Goal: Task Accomplishment & Management: Complete application form

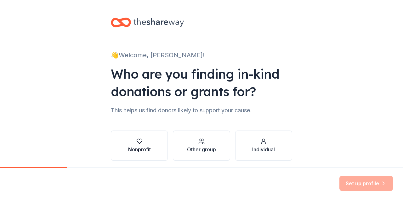
click at [146, 149] on div "Nonprofit" at bounding box center [139, 150] width 23 height 8
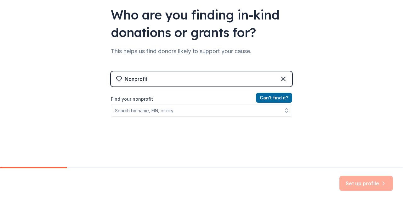
scroll to position [63, 0]
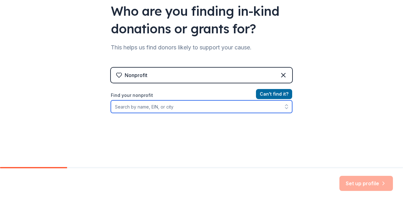
click at [265, 112] on input "Find your nonprofit" at bounding box center [201, 106] width 181 height 13
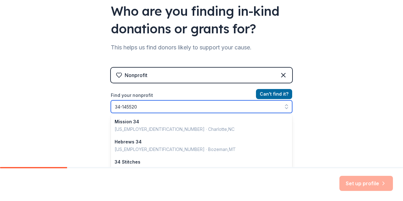
type input "[US_EMPLOYER_IDENTIFICATION_NUMBER]"
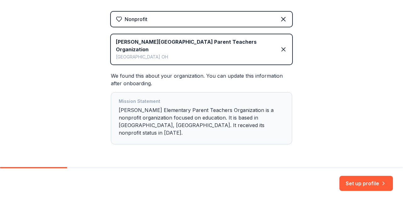
scroll to position [124, 0]
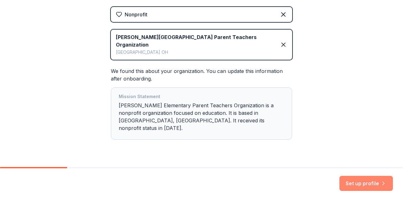
click at [374, 182] on button "Set up profile" at bounding box center [365, 183] width 53 height 15
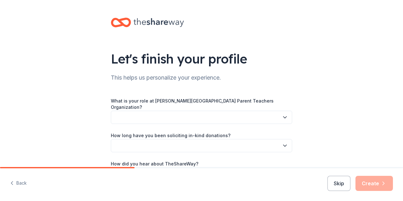
click at [271, 112] on button "button" at bounding box center [201, 117] width 181 height 13
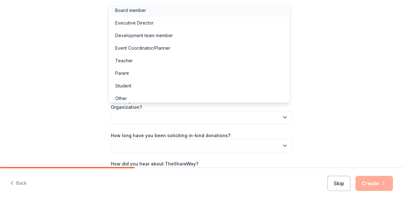
click at [180, 8] on div "Board member" at bounding box center [199, 10] width 178 height 13
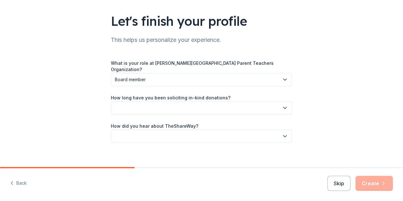
scroll to position [38, 0]
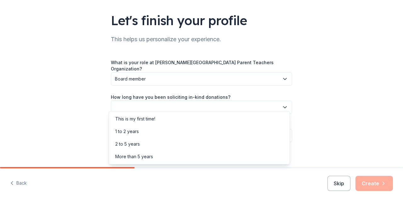
click at [278, 101] on button "button" at bounding box center [201, 107] width 181 height 13
click at [263, 115] on div "This is my first time!" at bounding box center [199, 119] width 178 height 13
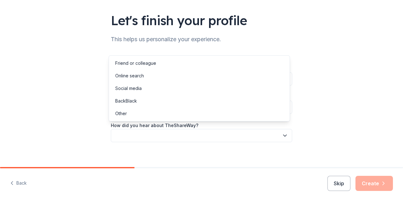
click at [264, 134] on button "button" at bounding box center [201, 135] width 181 height 13
click at [229, 78] on div "Online search" at bounding box center [199, 76] width 178 height 13
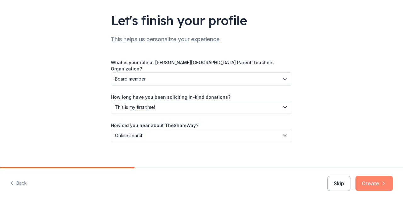
click at [375, 178] on button "Create" at bounding box center [373, 183] width 37 height 15
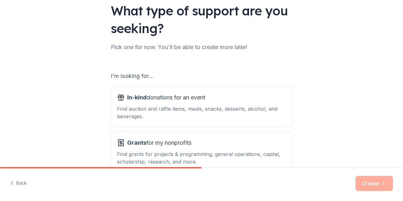
scroll to position [63, 0]
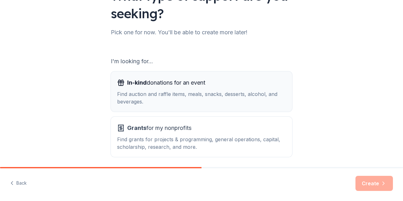
click at [217, 98] on div "Find auction and raffle items, meals, snacks, desserts, alcohol, and beverages." at bounding box center [201, 97] width 169 height 15
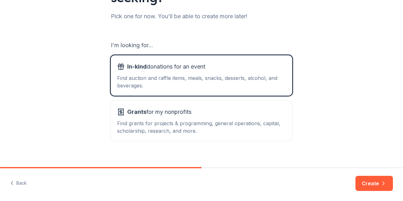
scroll to position [87, 0]
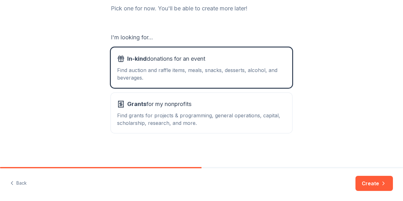
click at [232, 92] on div "I'm looking for... In-kind donations for an event Find auction and raffle items…" at bounding box center [201, 82] width 181 height 101
click at [232, 104] on div "Grants for my nonprofits" at bounding box center [201, 104] width 169 height 10
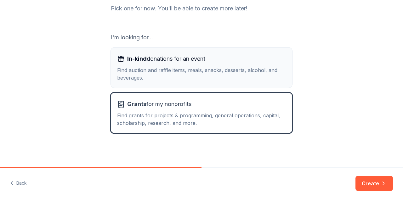
click at [225, 65] on div "In-kind donations for an event Find auction and raffle items, meals, snacks, de…" at bounding box center [201, 68] width 169 height 28
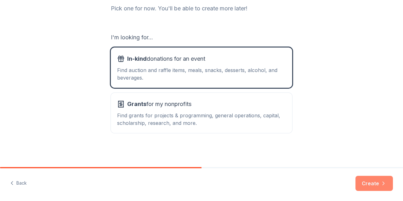
click at [364, 181] on button "Create" at bounding box center [373, 183] width 37 height 15
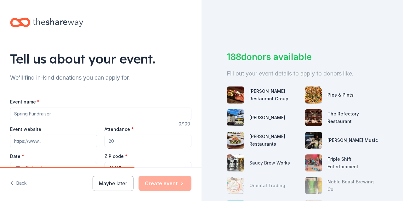
click at [99, 113] on input "Event name *" at bounding box center [100, 114] width 181 height 13
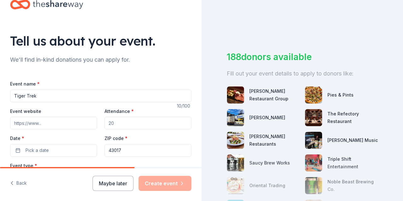
scroll to position [63, 0]
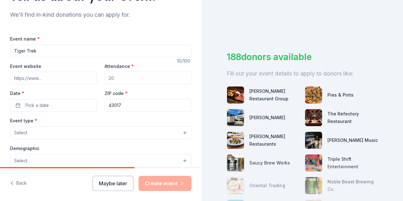
type input "Tiger Trek"
click at [127, 78] on input "Attendance *" at bounding box center [147, 78] width 87 height 13
drag, startPoint x: 131, startPoint y: 78, endPoint x: 80, endPoint y: 73, distance: 51.5
click at [80, 73] on div "Event website Attendance * 600 Date * Pick a date ZIP code * 43017" at bounding box center [100, 86] width 181 height 49
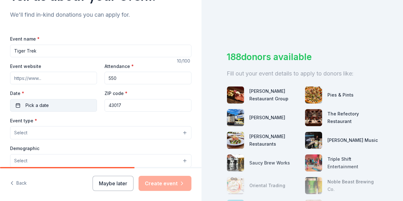
type input "550"
click at [50, 104] on button "Pick a date" at bounding box center [53, 105] width 87 height 13
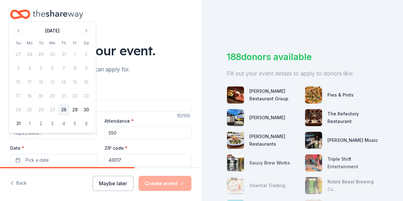
scroll to position [0, 0]
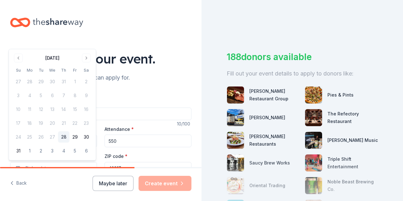
click at [89, 55] on button "Go to next month" at bounding box center [86, 57] width 9 height 9
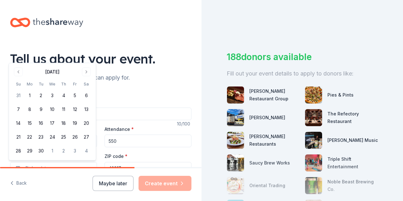
click at [88, 55] on div "Tell us about your event." at bounding box center [100, 59] width 181 height 18
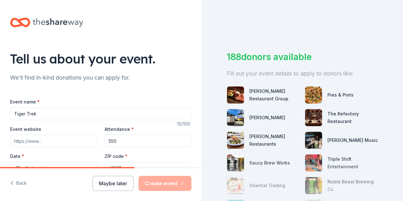
scroll to position [31, 0]
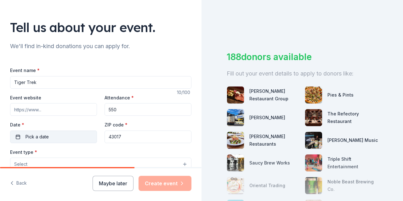
click at [60, 137] on button "Pick a date" at bounding box center [53, 137] width 87 height 13
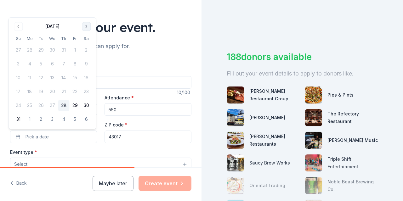
click at [87, 27] on button "Go to next month" at bounding box center [86, 26] width 9 height 9
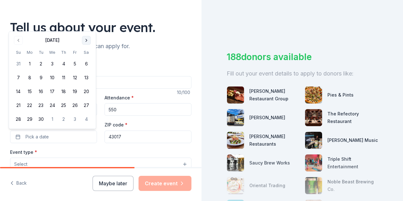
click at [84, 42] on button "Go to next month" at bounding box center [86, 40] width 9 height 9
click at [77, 78] on button "10" at bounding box center [74, 77] width 11 height 11
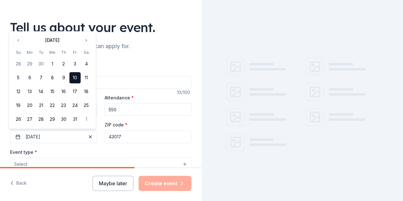
click at [121, 140] on input "43017" at bounding box center [147, 137] width 87 height 13
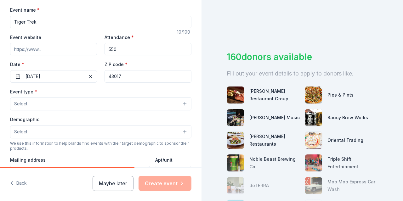
scroll to position [94, 0]
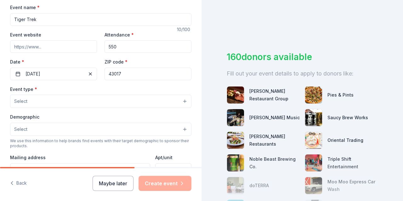
click at [89, 101] on button "Select" at bounding box center [100, 101] width 181 height 13
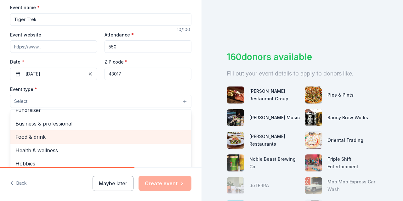
scroll to position [0, 0]
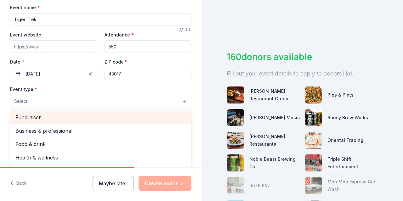
click at [60, 121] on span "Fundraiser" at bounding box center [100, 117] width 171 height 8
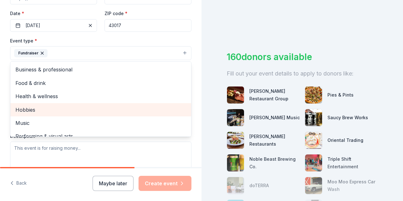
scroll to position [157, 0]
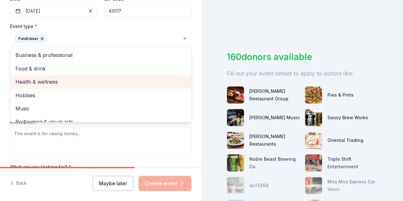
click at [67, 80] on span "Health & wellness" at bounding box center [100, 82] width 171 height 8
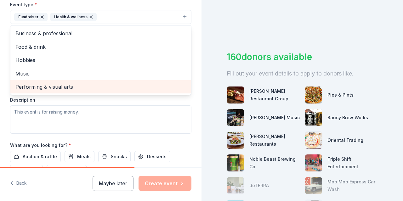
scroll to position [189, 0]
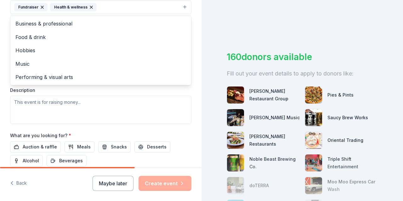
click at [23, 119] on div "Event type * Fundraiser Health & wellness Business & professional Food & drink …" at bounding box center [100, 57] width 181 height 133
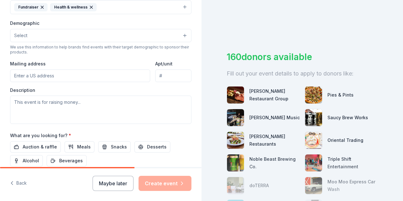
click at [62, 35] on button "Select" at bounding box center [100, 35] width 181 height 13
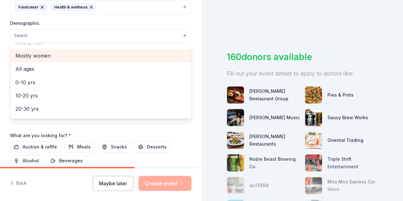
scroll to position [31, 0]
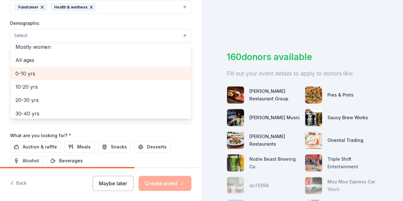
click at [66, 76] on div "0-10 yrs" at bounding box center [100, 73] width 181 height 13
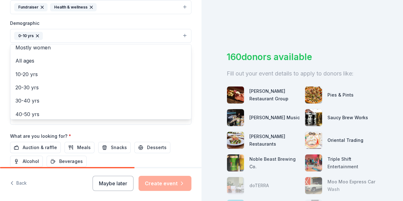
click at [37, 129] on div "Event name * Tiger Trek 10 /100 Event website Attendance * 550 Date * 10/10/202…" at bounding box center [100, 55] width 181 height 292
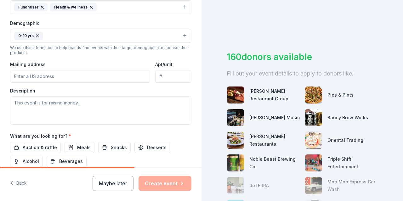
click at [54, 77] on input "Mailing address" at bounding box center [80, 76] width 140 height 13
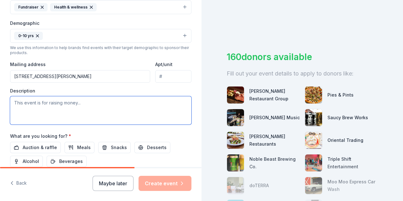
type input "4671 Tuttle Crossing Boulevard, Dublin, OH, 43017"
click at [75, 112] on textarea at bounding box center [100, 110] width 181 height 28
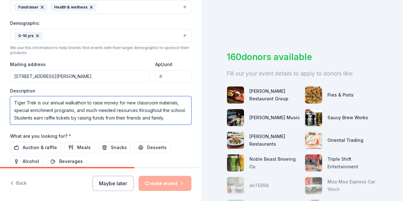
click at [183, 116] on textarea "Tiger Trek is our annual walkathon to raise money for new classroom materials, …" at bounding box center [100, 110] width 181 height 28
paste textarea "We’re seeking gift certificates, services, merchandise, or experience packages …"
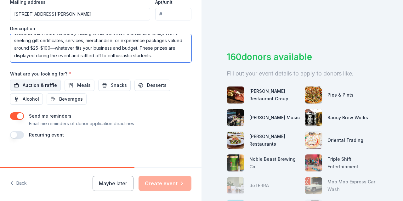
type textarea "Tiger Trek is our annual walkathon to raise money for new classroom materials, …"
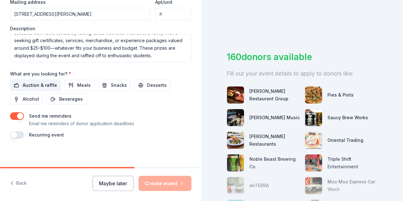
click at [42, 82] on span "Auction & raffle" at bounding box center [40, 86] width 34 height 8
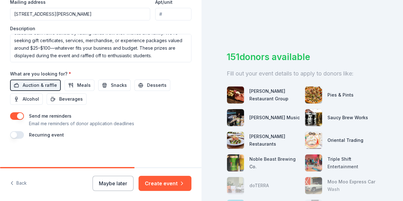
click at [20, 134] on button "button" at bounding box center [17, 135] width 14 height 8
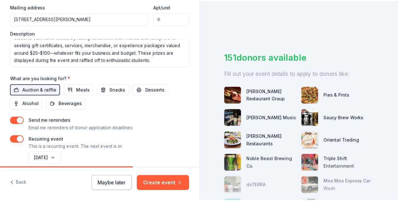
scroll to position [242, 0]
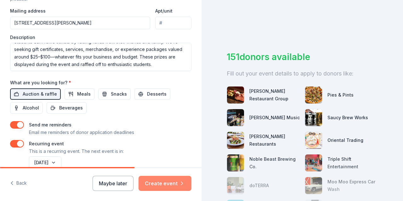
click at [162, 181] on button "Create event" at bounding box center [164, 183] width 53 height 15
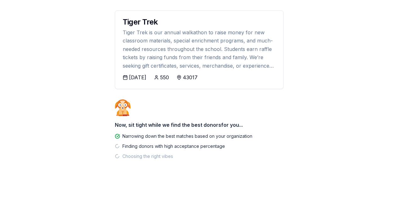
scroll to position [73, 0]
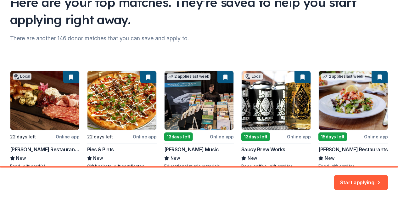
scroll to position [94, 0]
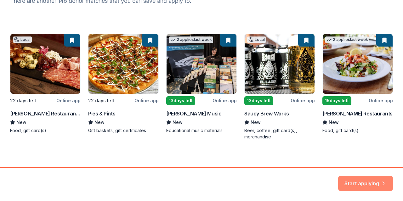
click at [374, 180] on button "Start applying" at bounding box center [365, 179] width 55 height 15
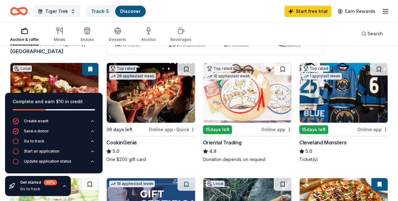
scroll to position [63, 0]
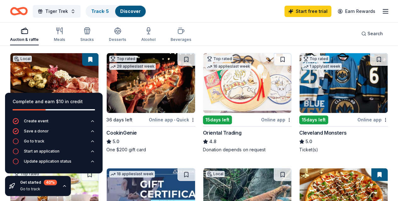
click at [300, 93] on img at bounding box center [344, 83] width 88 height 60
click at [370, 66] on button at bounding box center [379, 59] width 18 height 13
click at [98, 168] on button at bounding box center [90, 174] width 18 height 13
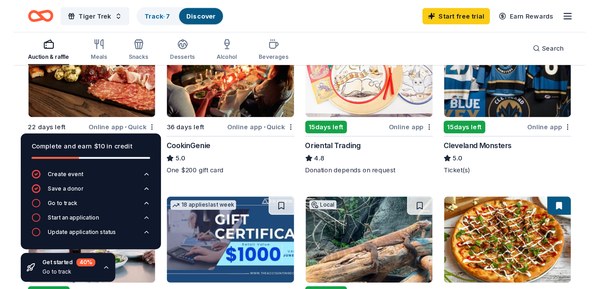
scroll to position [189, 0]
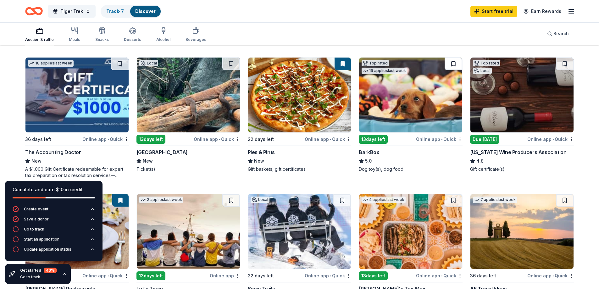
click at [402, 64] on button at bounding box center [454, 64] width 18 height 13
click at [233, 67] on button at bounding box center [231, 64] width 18 height 13
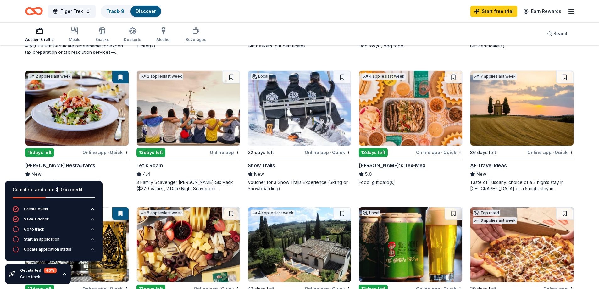
scroll to position [315, 0]
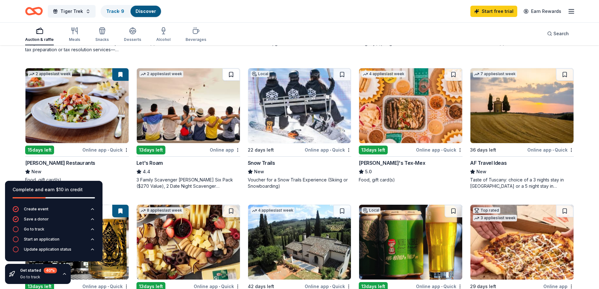
click at [231, 76] on button at bounding box center [231, 74] width 18 height 13
click at [342, 76] on button at bounding box center [343, 74] width 18 height 13
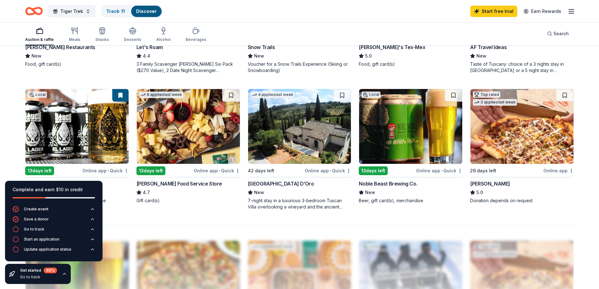
scroll to position [441, 0]
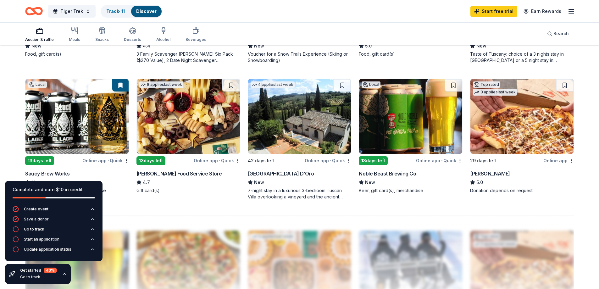
click at [53, 201] on button "Go to track" at bounding box center [54, 231] width 82 height 10
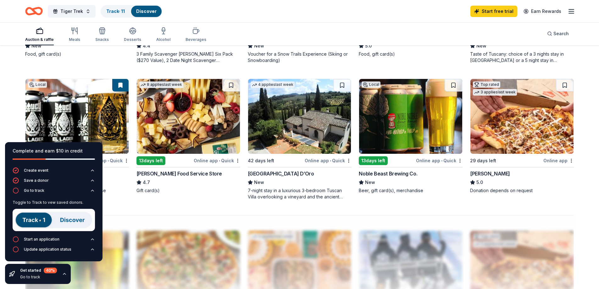
click at [36, 201] on img at bounding box center [54, 220] width 82 height 22
click at [402, 120] on img at bounding box center [522, 116] width 103 height 75
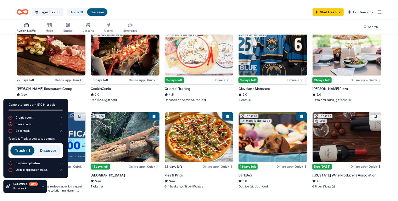
scroll to position [94, 0]
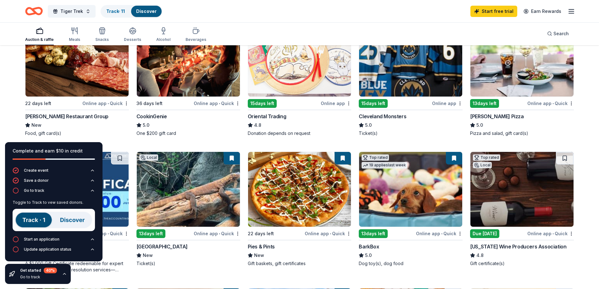
click at [294, 201] on img at bounding box center [299, 189] width 103 height 75
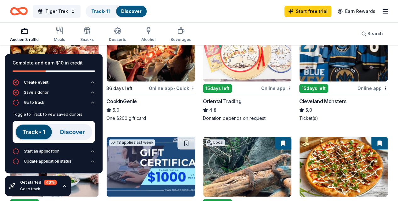
click at [98, 137] on img at bounding box center [54, 167] width 88 height 60
click at [42, 130] on img at bounding box center [54, 132] width 82 height 22
click at [103, 10] on link "Track · 11" at bounding box center [100, 10] width 19 height 5
click at [107, 10] on link "Track · 11" at bounding box center [100, 10] width 19 height 5
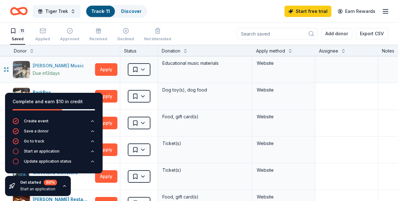
click at [59, 64] on div "Alfred Music" at bounding box center [60, 66] width 54 height 8
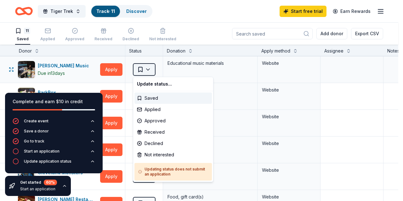
click at [149, 68] on html "Tiger Trek Track · 11 Discover Start free trial Earn Rewards 11 Saved Applied A…" at bounding box center [201, 100] width 403 height 201
click at [149, 67] on html "Tiger Trek Track · 11 Discover Start free trial Earn Rewards 11 Saved Applied A…" at bounding box center [201, 100] width 403 height 201
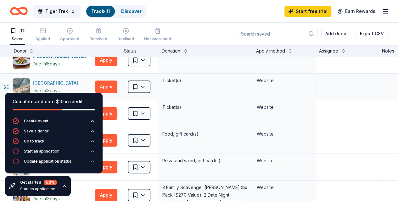
scroll to position [31, 0]
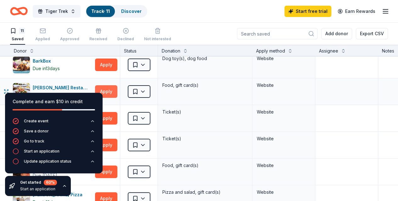
click at [112, 87] on button "Apply" at bounding box center [106, 91] width 22 height 13
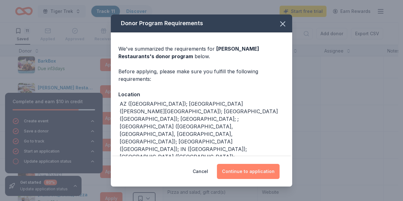
click at [240, 168] on button "Continue to application" at bounding box center [248, 171] width 63 height 15
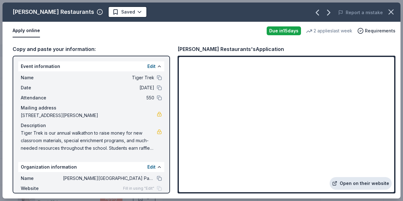
click at [357, 184] on link "Open on their website" at bounding box center [360, 183] width 62 height 13
click at [392, 13] on icon "button" at bounding box center [390, 12] width 9 height 9
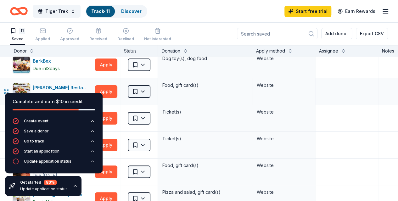
click at [150, 93] on html "Tiger Trek Track · 11 Discover Start free trial Earn Rewards 11 Saved Applied A…" at bounding box center [199, 100] width 398 height 201
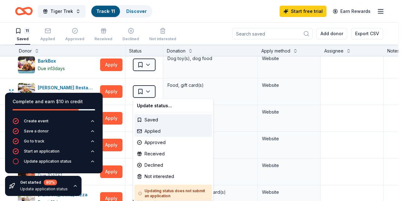
click at [155, 132] on div "Applied" at bounding box center [172, 131] width 77 height 11
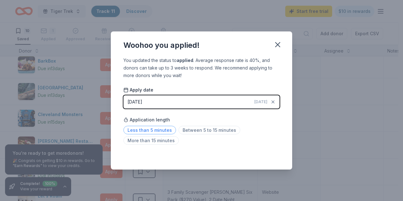
click at [165, 131] on span "Less than 5 minutes" at bounding box center [149, 130] width 53 height 8
click at [278, 44] on icon "button" at bounding box center [277, 44] width 4 height 4
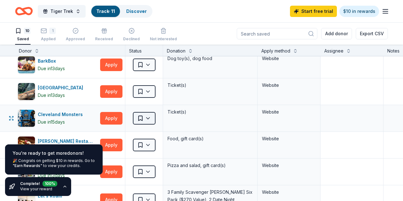
click at [143, 119] on html "Tiger Trek Track · 11 Discover Start free trial $10 in rewards 10 Saved 1 Appli…" at bounding box center [201, 100] width 403 height 201
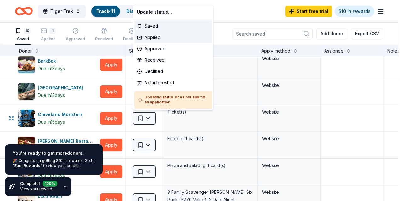
click at [159, 37] on div "Applied" at bounding box center [172, 37] width 77 height 11
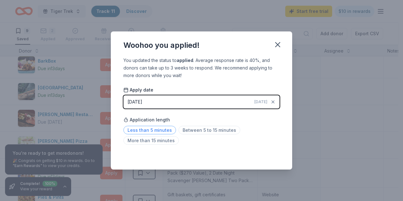
click at [154, 127] on span "Less than 5 minutes" at bounding box center [149, 130] width 53 height 8
click at [277, 46] on icon "button" at bounding box center [277, 44] width 9 height 9
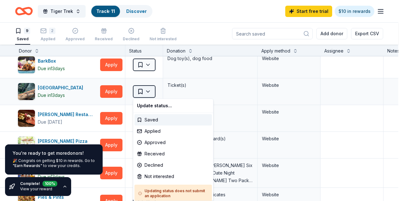
click at [147, 91] on html "Tiger Trek Track · 11 Discover Start free trial $10 in rewards 9 Saved 2 Applie…" at bounding box center [201, 100] width 403 height 201
click at [159, 130] on div "Applied" at bounding box center [172, 131] width 77 height 11
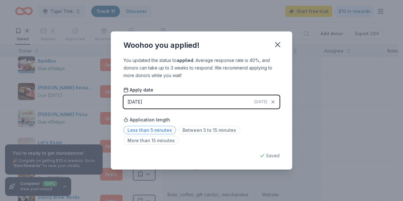
click at [169, 132] on span "Less than 5 minutes" at bounding box center [149, 130] width 53 height 8
click at [278, 45] on icon "button" at bounding box center [277, 44] width 4 height 4
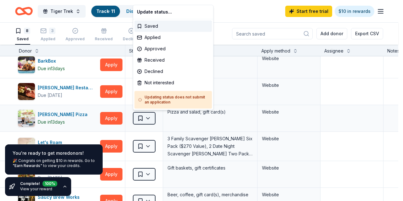
click at [145, 117] on html "Tiger Trek Track · 11 Discover Start free trial $10 in rewards 8 Saved 3 Applie…" at bounding box center [201, 100] width 403 height 201
click at [161, 37] on div "Applied" at bounding box center [172, 37] width 77 height 11
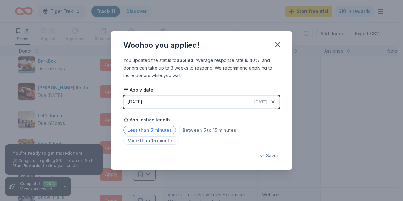
click at [172, 132] on span "Less than 5 minutes" at bounding box center [149, 130] width 53 height 8
click at [281, 42] on icon "button" at bounding box center [277, 44] width 9 height 9
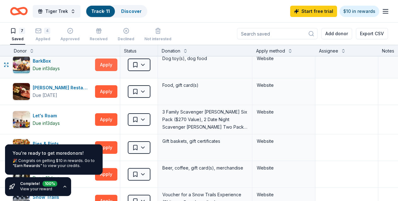
click at [117, 70] on button "Apply" at bounding box center [106, 65] width 22 height 13
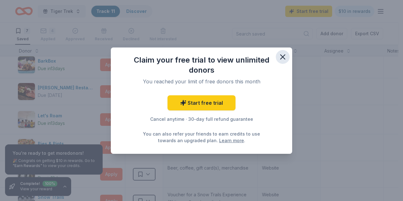
click at [279, 58] on icon "button" at bounding box center [282, 57] width 9 height 9
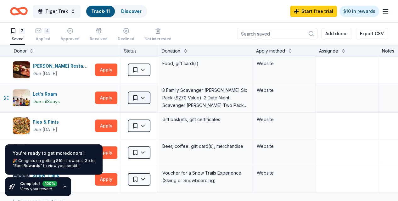
scroll to position [94, 0]
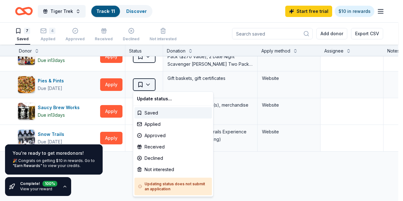
click at [147, 86] on html "Tiger Trek Track · 11 Discover Start free trial $10 in rewards 7 Saved 4 Applie…" at bounding box center [201, 100] width 403 height 201
click at [151, 123] on div "Applied" at bounding box center [172, 124] width 77 height 11
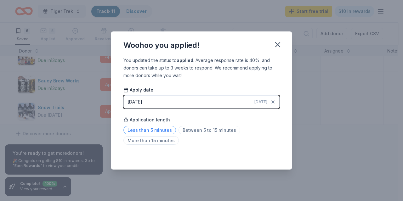
click at [153, 126] on span "Less than 5 minutes" at bounding box center [149, 130] width 53 height 8
click at [280, 43] on icon "button" at bounding box center [277, 44] width 9 height 9
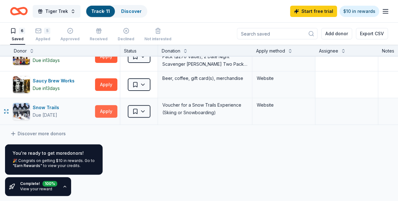
click at [109, 108] on button "Apply" at bounding box center [106, 111] width 22 height 13
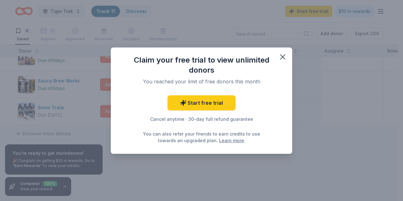
drag, startPoint x: 287, startPoint y: 58, endPoint x: 299, endPoint y: 9, distance: 50.5
click at [286, 57] on icon "button" at bounding box center [282, 57] width 9 height 9
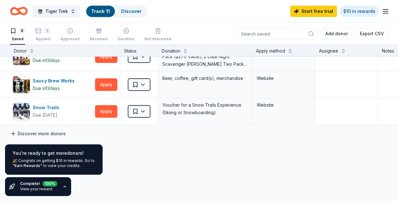
click at [65, 132] on link "Discover more donors" at bounding box center [38, 134] width 56 height 8
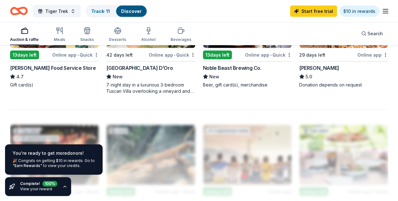
scroll to position [598, 0]
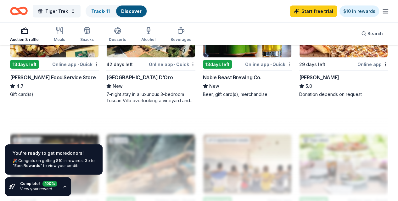
click at [179, 119] on div at bounding box center [199, 169] width 378 height 101
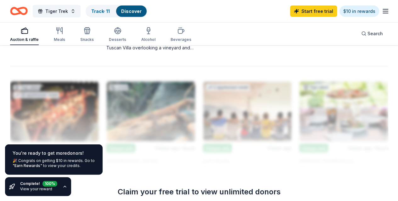
scroll to position [654, 0]
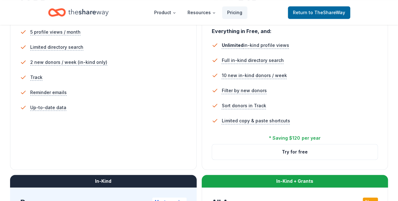
scroll to position [126, 0]
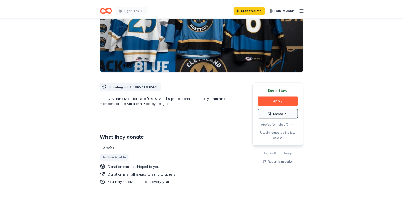
scroll to position [94, 0]
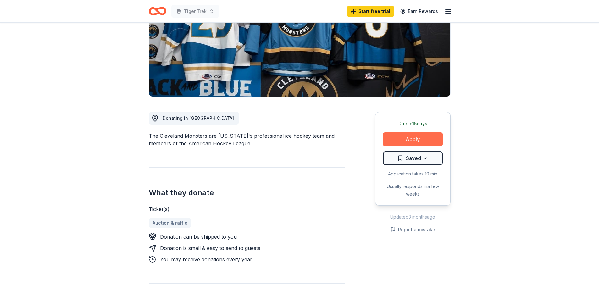
click at [398, 144] on button "Apply" at bounding box center [413, 139] width 60 height 14
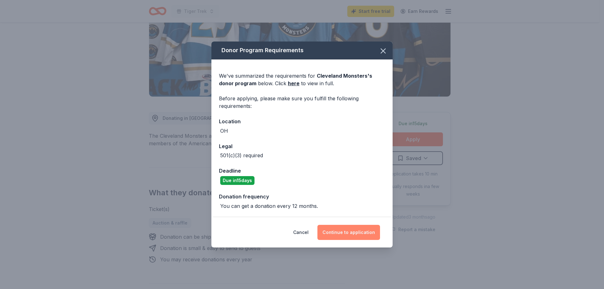
click at [346, 201] on button "Continue to application" at bounding box center [349, 232] width 63 height 15
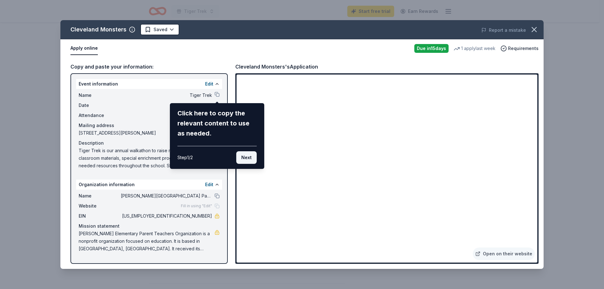
click at [239, 158] on button "Next" at bounding box center [246, 157] width 20 height 13
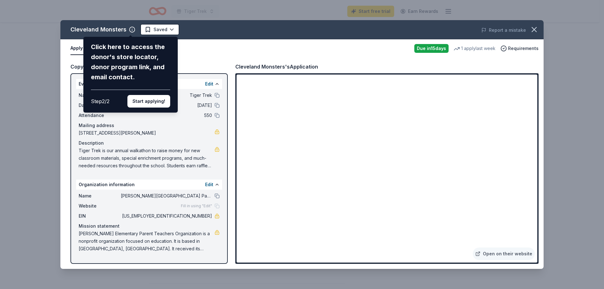
click at [383, 164] on div "Cleveland Monsters Click here to access the donor's store locator, donor progra…" at bounding box center [301, 144] width 483 height 249
click at [140, 99] on button "Start applying!" at bounding box center [148, 101] width 43 height 13
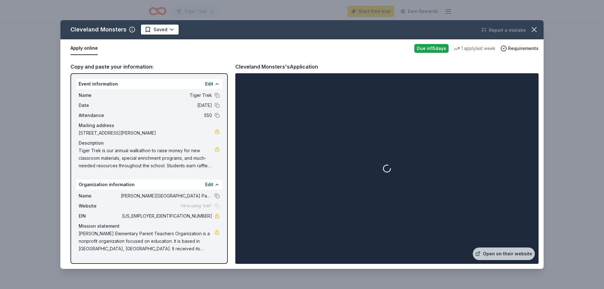
click at [384, 162] on div at bounding box center [387, 169] width 301 height 188
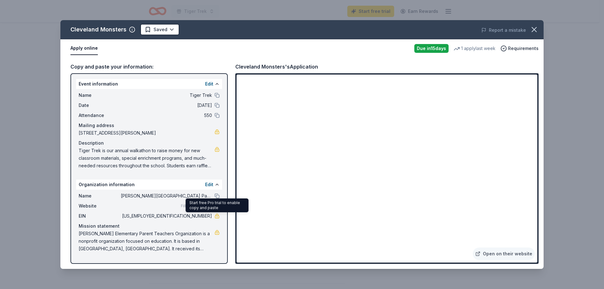
click at [216, 201] on link at bounding box center [217, 216] width 5 height 5
click at [156, 155] on span "Tiger Trek is our annual walkathon to raise money for new classroom materials, …" at bounding box center [147, 158] width 136 height 23
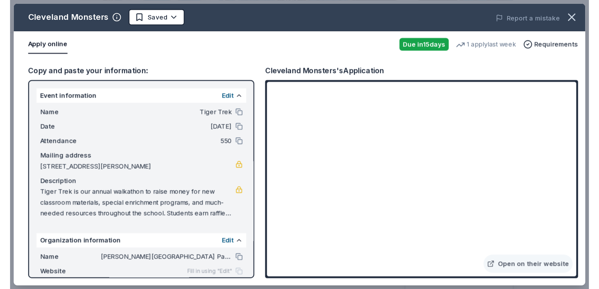
scroll to position [50, 0]
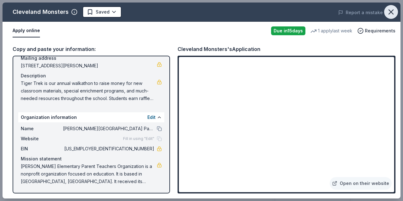
click at [391, 12] on icon "button" at bounding box center [391, 12] width 4 height 4
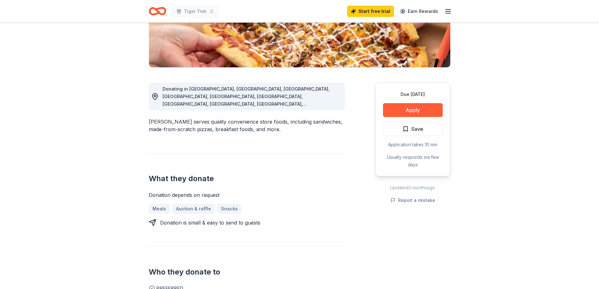
scroll to position [157, 0]
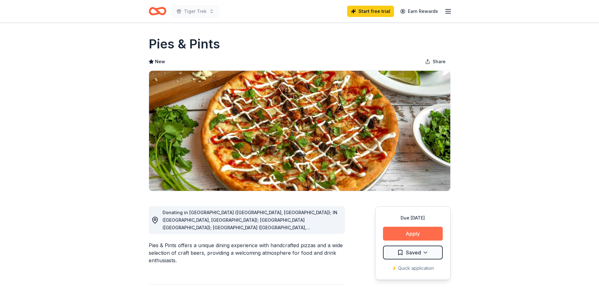
click at [434, 233] on button "Apply" at bounding box center [413, 234] width 60 height 14
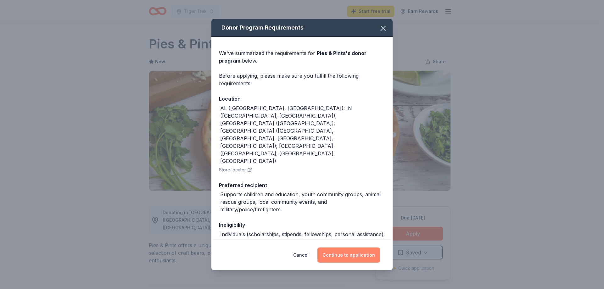
click at [363, 253] on button "Continue to application" at bounding box center [349, 255] width 63 height 15
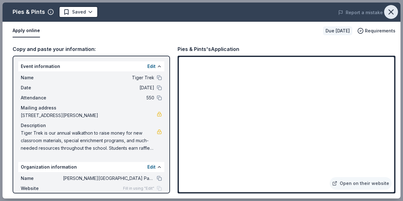
click at [393, 14] on icon "button" at bounding box center [390, 12] width 9 height 9
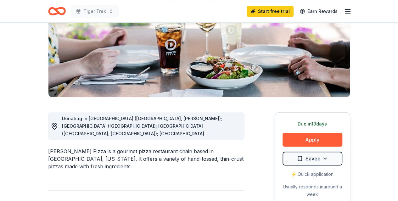
scroll to position [94, 0]
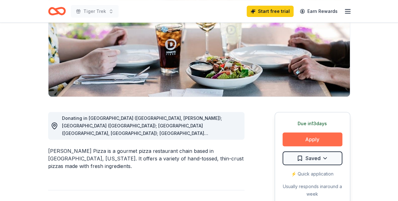
click at [305, 140] on button "Apply" at bounding box center [313, 139] width 60 height 14
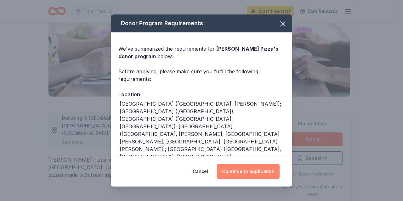
click at [244, 167] on button "Continue to application" at bounding box center [248, 171] width 63 height 15
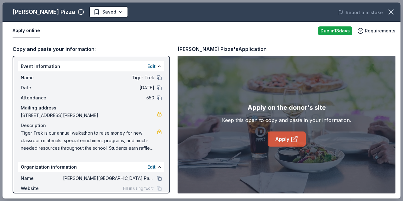
click at [279, 140] on link "Apply" at bounding box center [286, 139] width 38 height 15
click at [389, 11] on icon "button" at bounding box center [390, 12] width 9 height 9
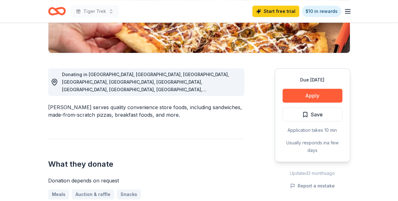
scroll to position [157, 0]
